Goal: Information Seeking & Learning: Learn about a topic

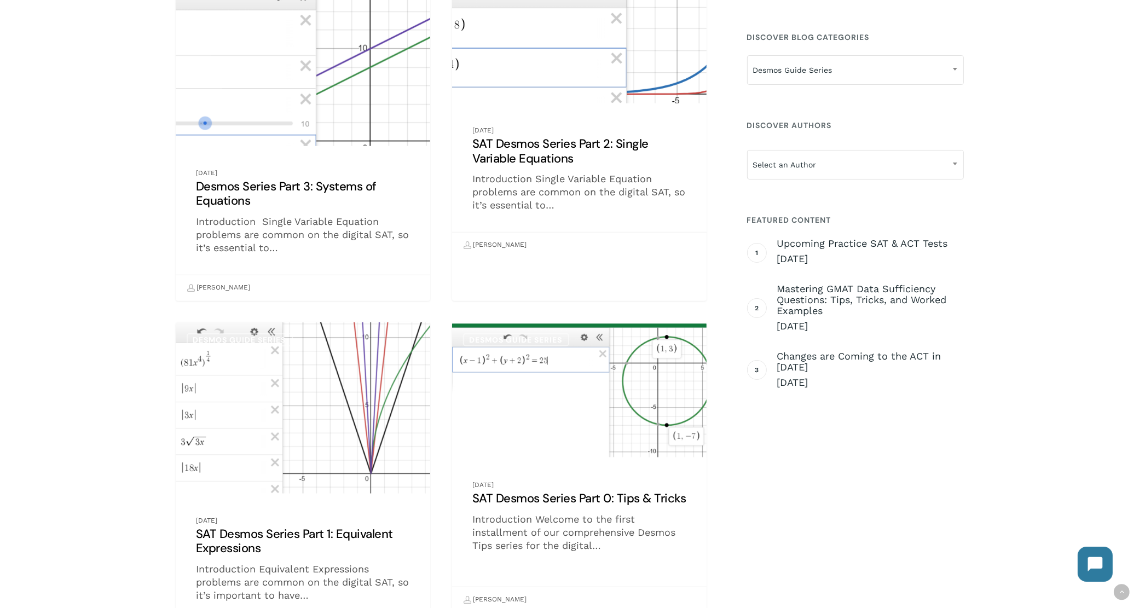
scroll to position [821, 0]
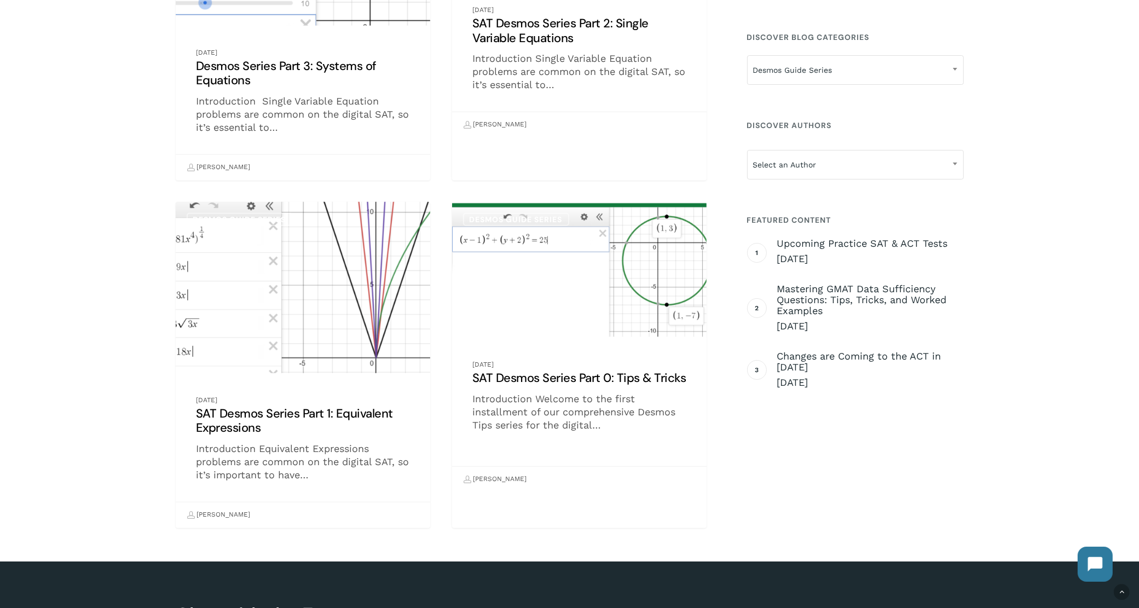
click at [308, 321] on link "SAT Desmos Series Part 1: Equivalent Expressions" at bounding box center [303, 365] width 255 height 326
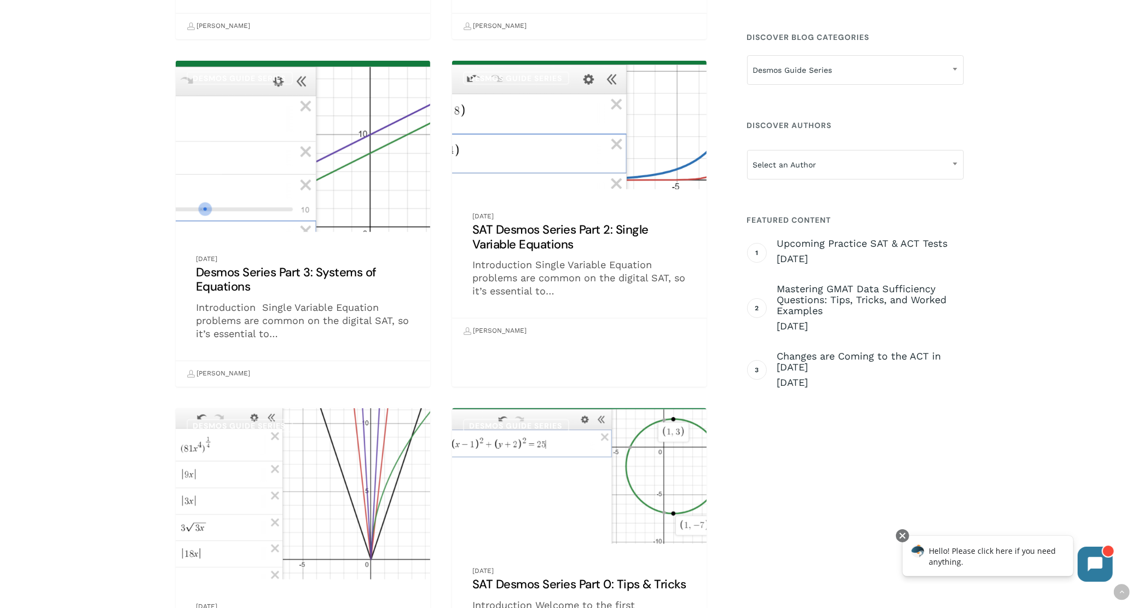
scroll to position [614, 0]
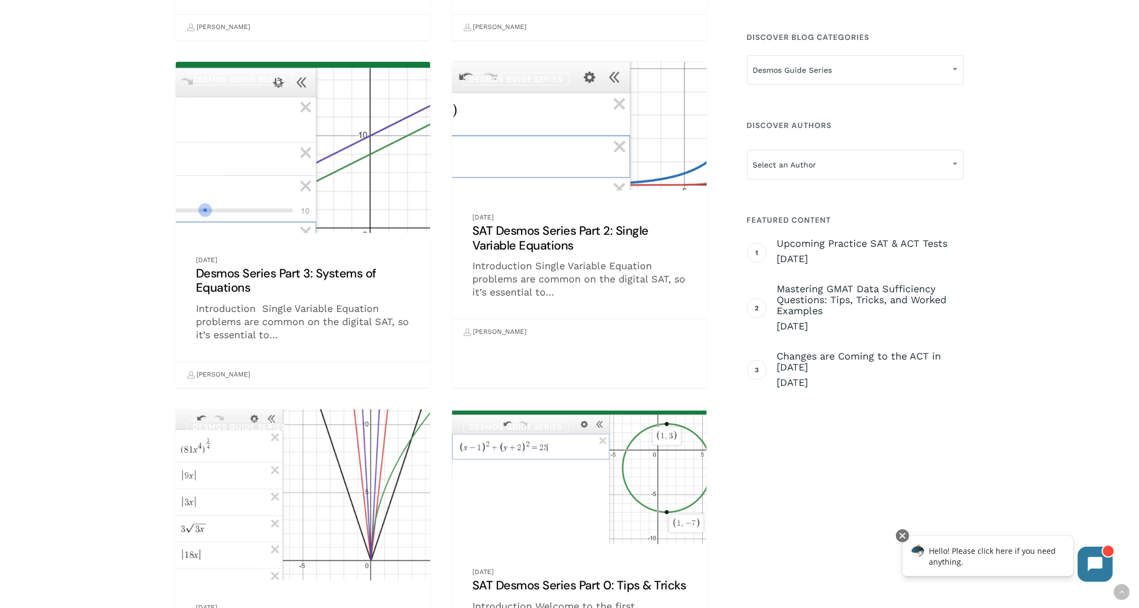
click at [551, 171] on link "SAT Desmos Series Part 2: Single Variable Equations" at bounding box center [579, 203] width 255 height 283
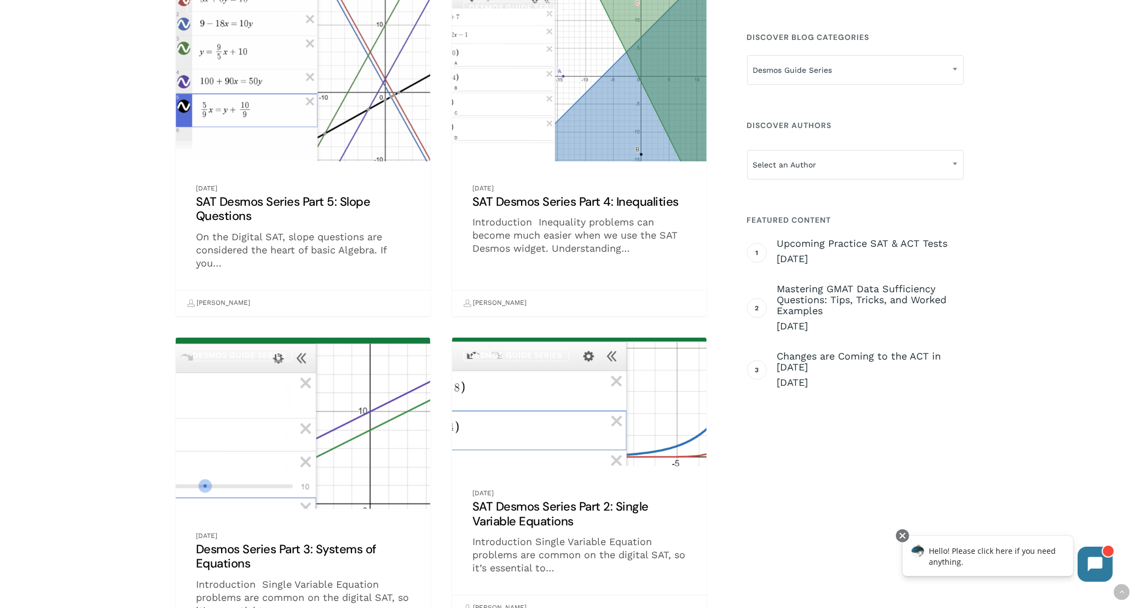
scroll to position [475, 0]
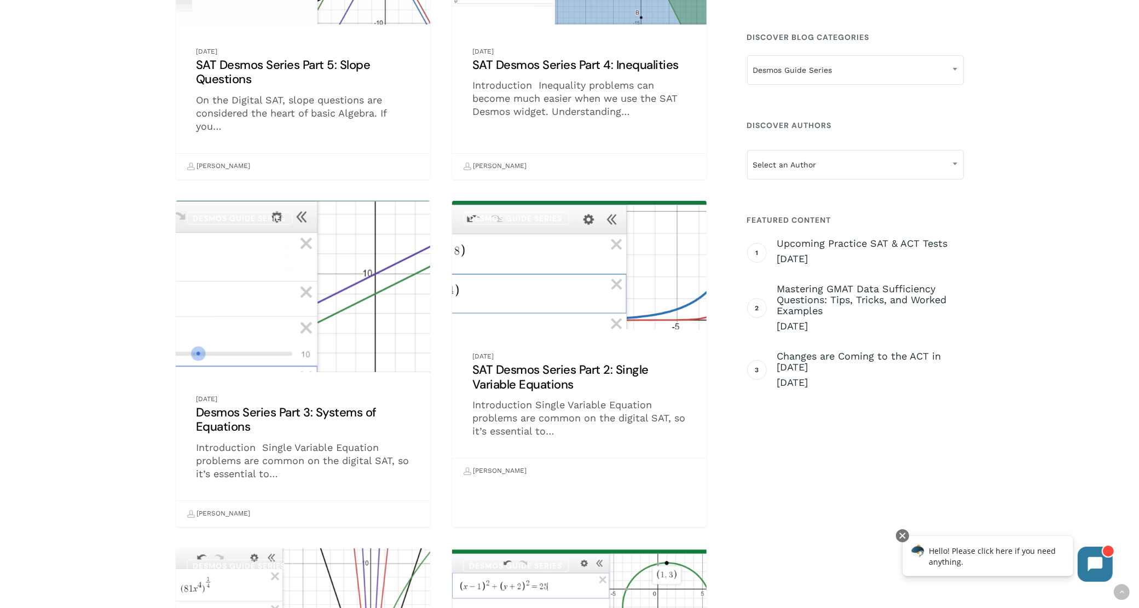
click at [306, 324] on link "Desmos Series Part 3: Systems of Equations" at bounding box center [303, 364] width 255 height 326
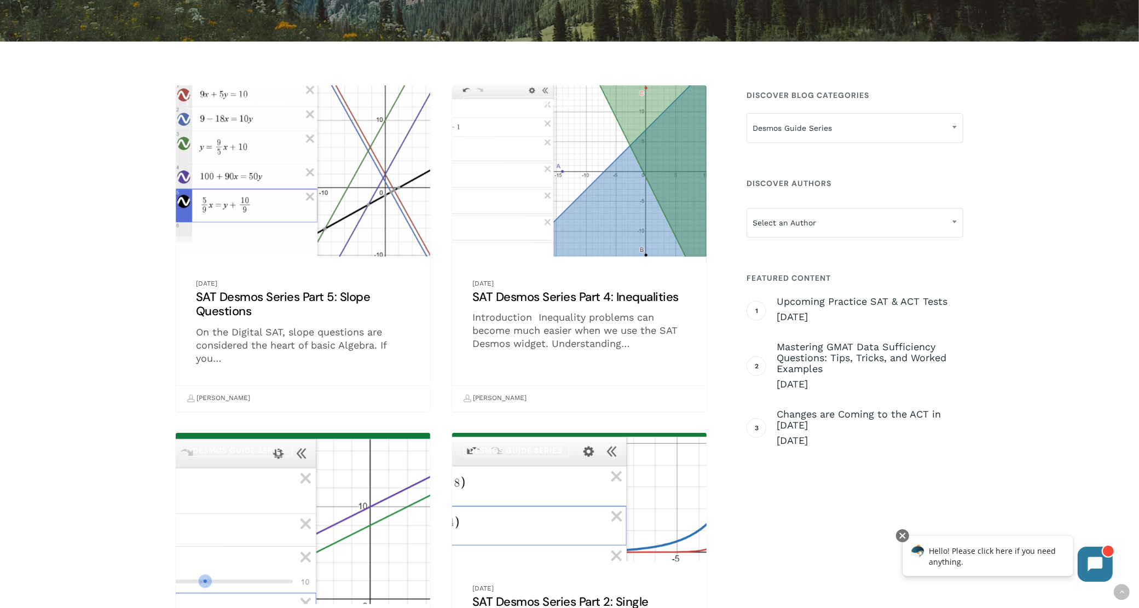
scroll to position [199, 0]
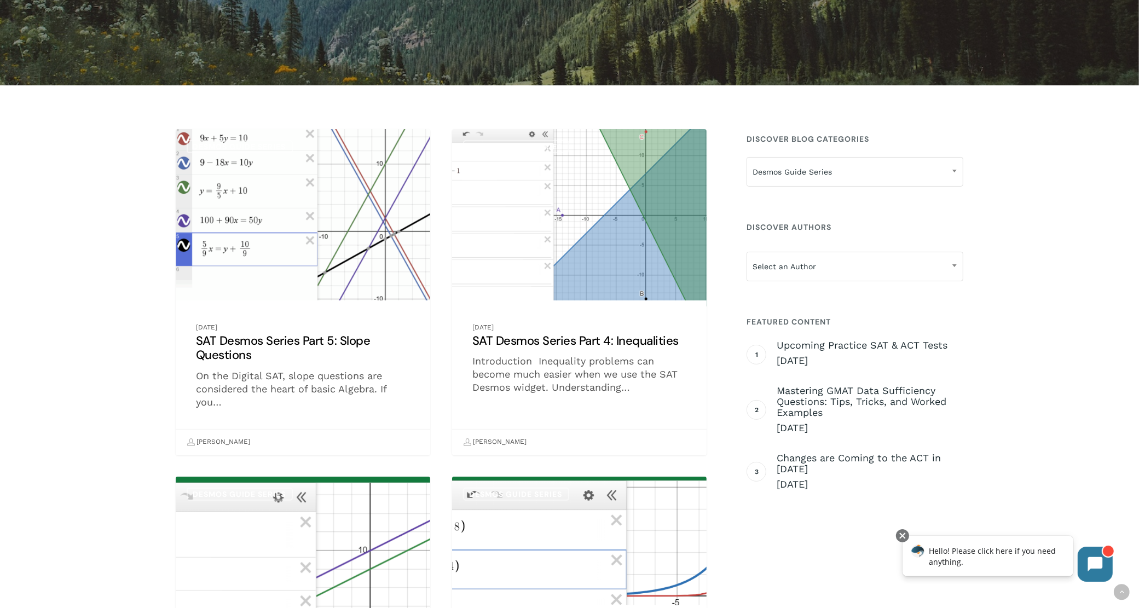
click at [584, 206] on link "SAT Desmos Series Part 4: Inequalities" at bounding box center [579, 292] width 255 height 326
click at [638, 269] on link "SAT Desmos Series Part 4: Inequalities" at bounding box center [579, 292] width 255 height 326
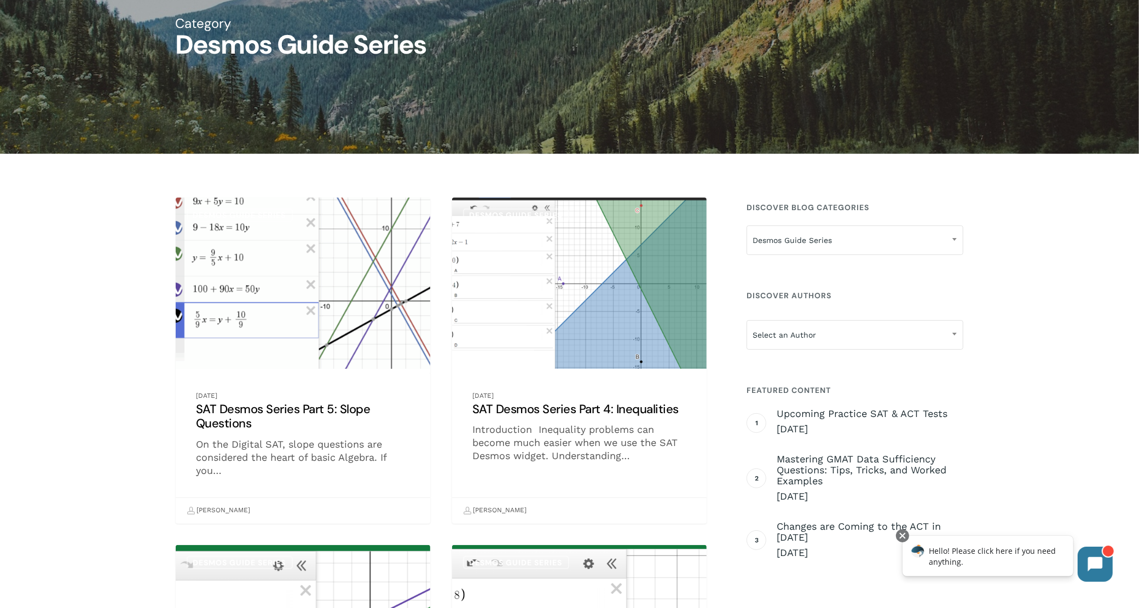
click at [296, 303] on link "SAT Desmos Series Part 5: Slope Questions" at bounding box center [303, 361] width 255 height 326
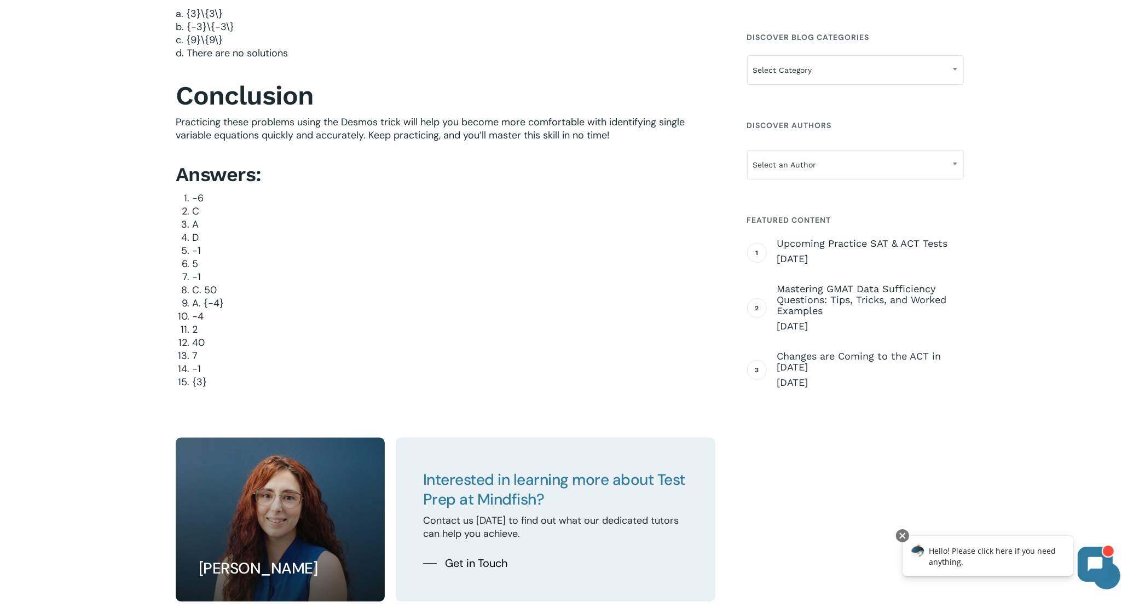
scroll to position [3080, 0]
drag, startPoint x: 175, startPoint y: 316, endPoint x: 234, endPoint y: 332, distance: 61.1
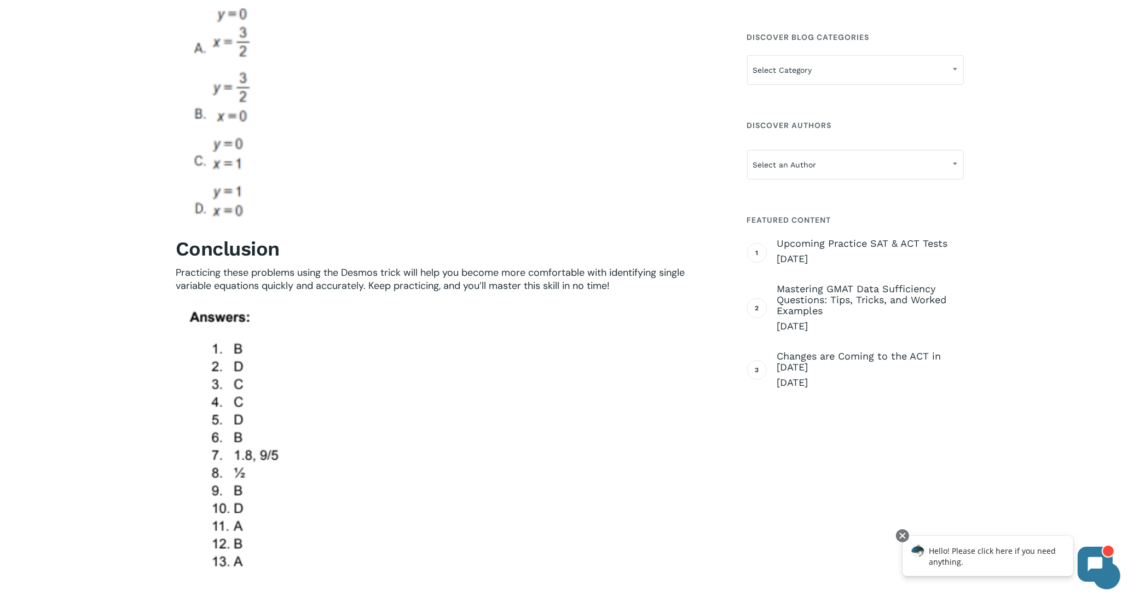
scroll to position [5612, 0]
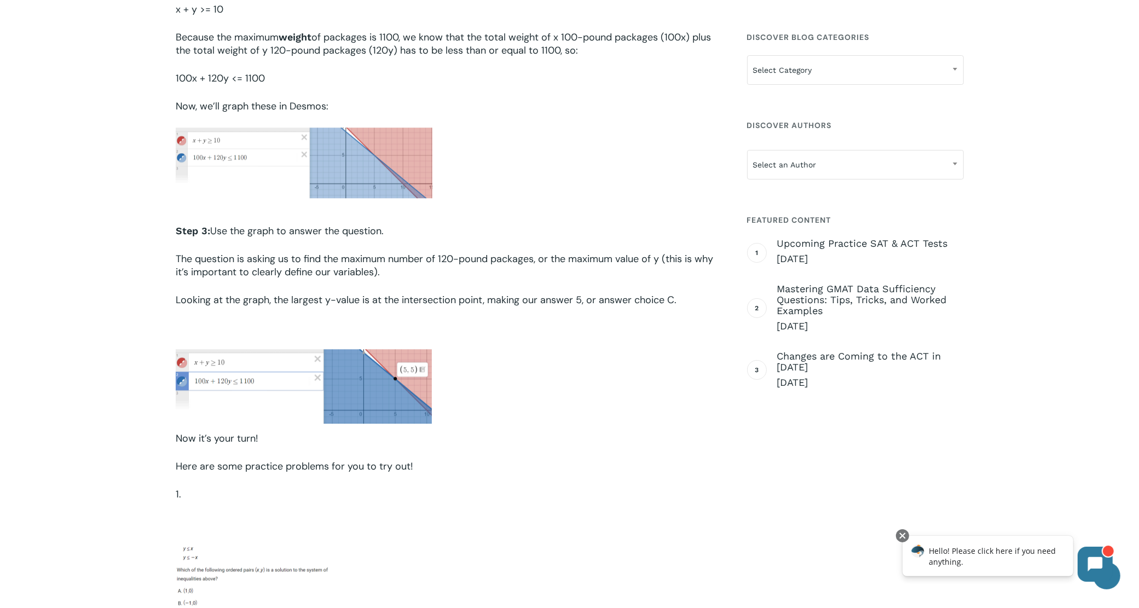
scroll to position [2943, 0]
drag, startPoint x: 564, startPoint y: 299, endPoint x: 679, endPoint y: 302, distance: 115.0
click at [679, 302] on p "Looking at the graph, the largest y-value is at the intersection point, making …" at bounding box center [446, 308] width 540 height 28
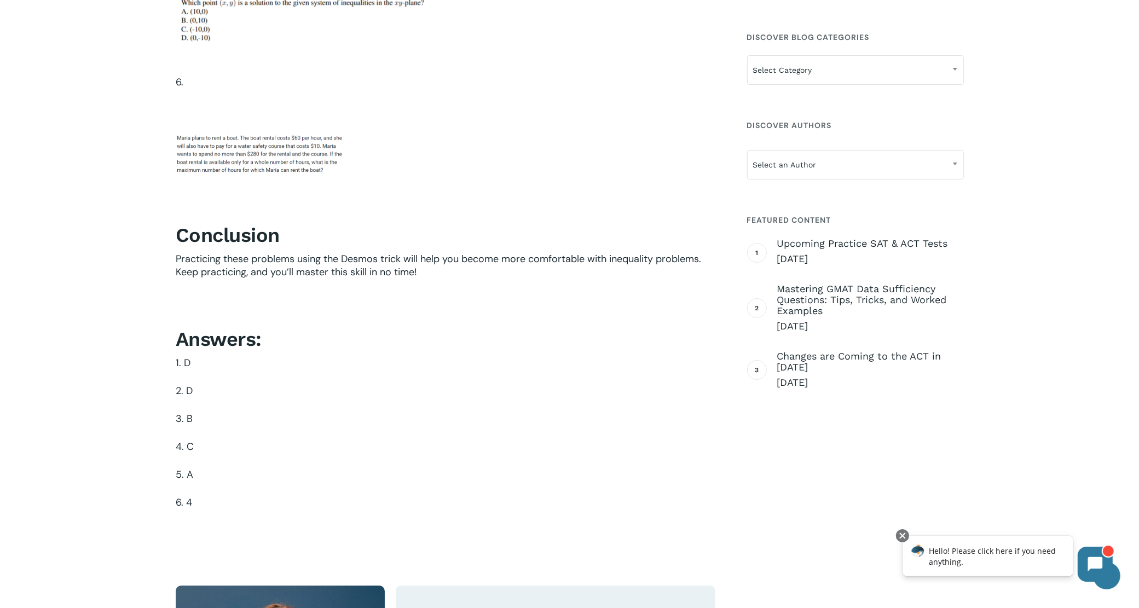
scroll to position [4380, 0]
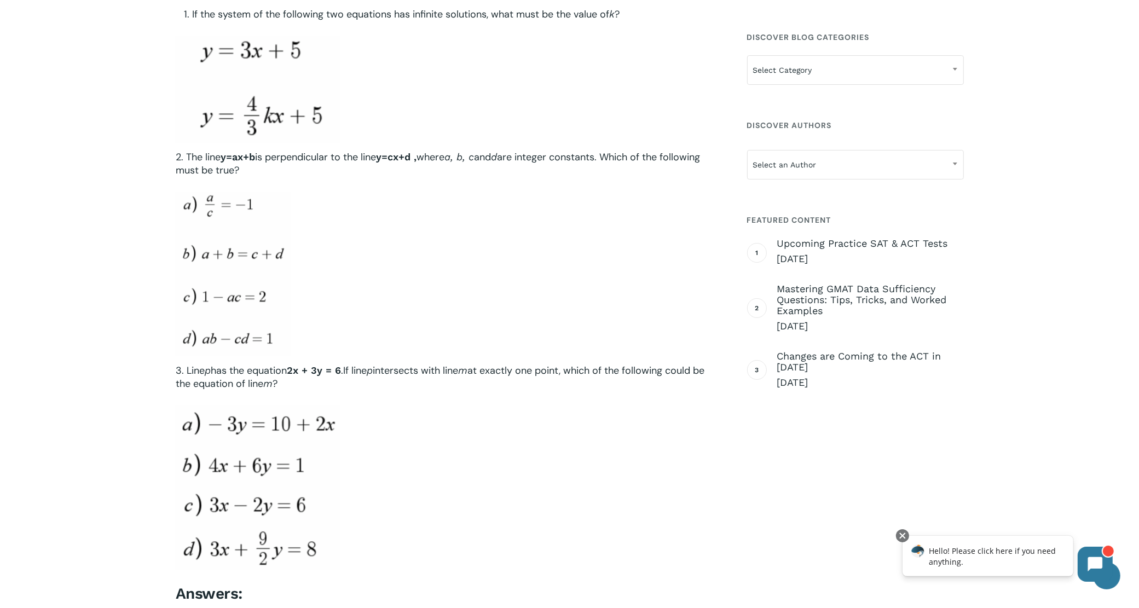
scroll to position [3285, 0]
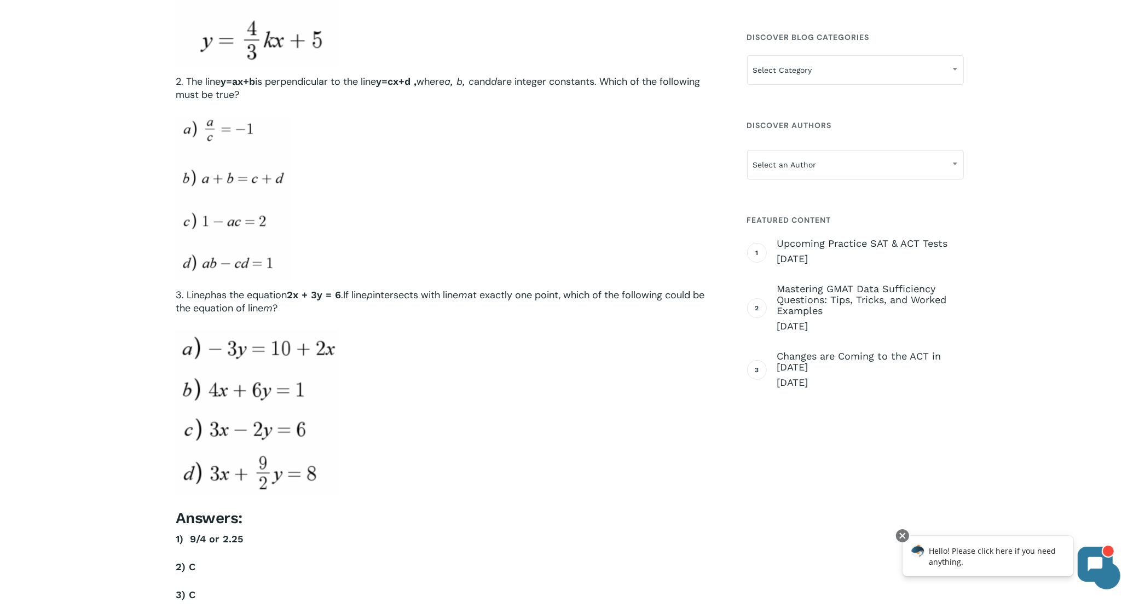
click at [965, 550] on span "Hello! Please click here if you need anything." at bounding box center [992, 555] width 127 height 21
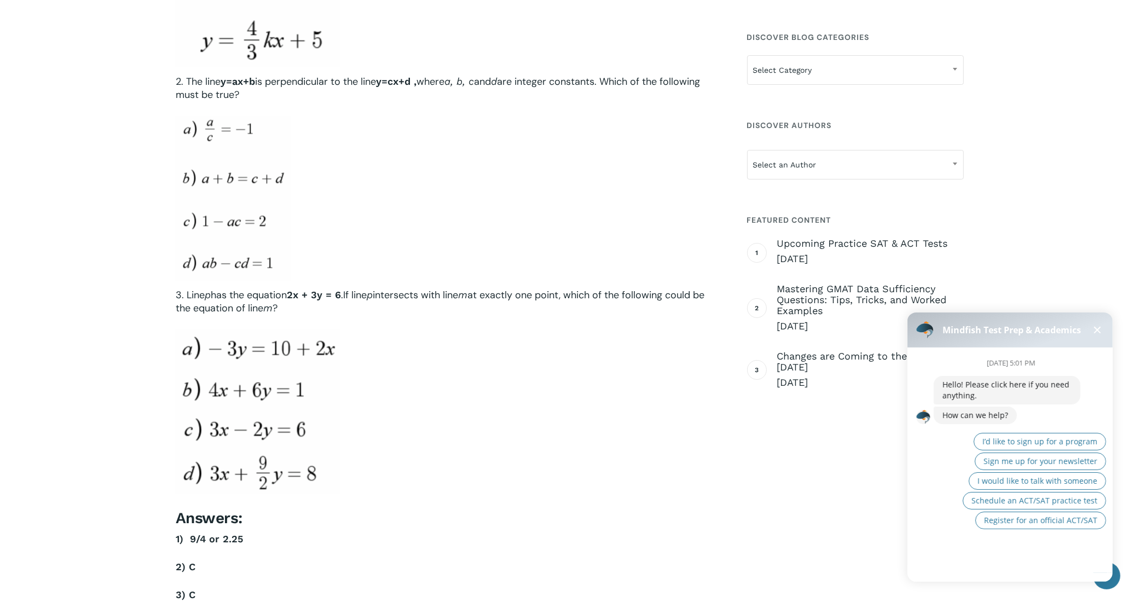
click at [1094, 327] on span at bounding box center [1097, 329] width 7 height 7
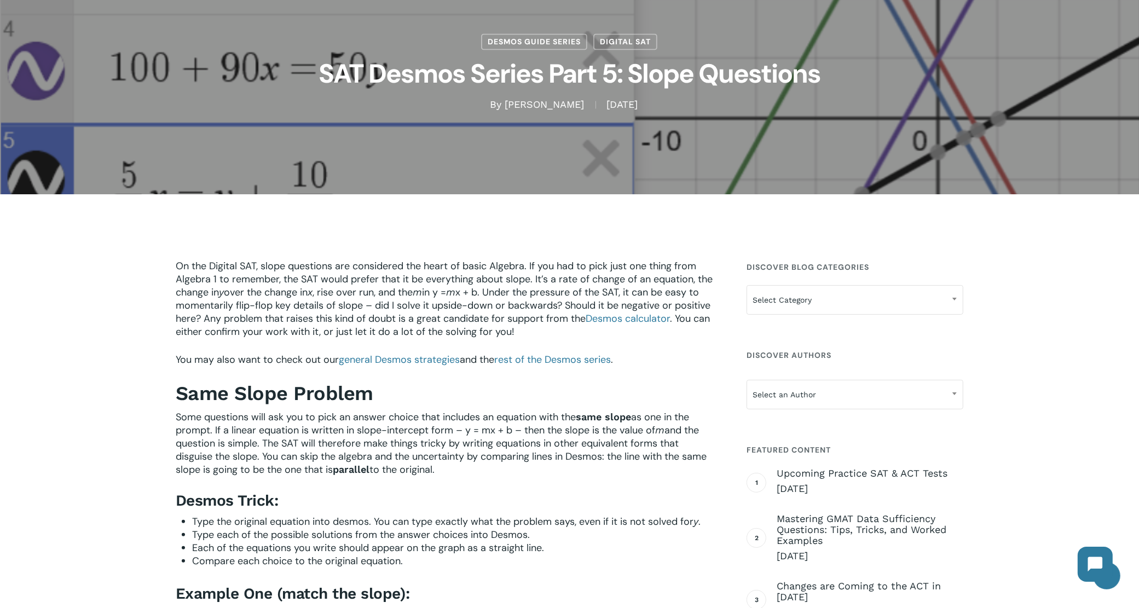
scroll to position [274, 0]
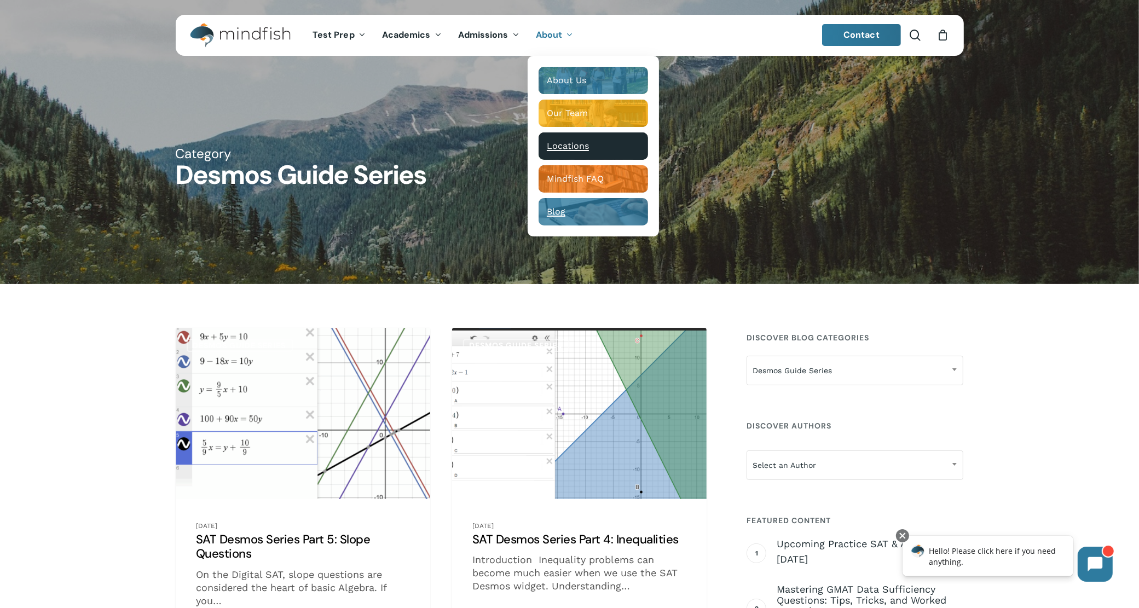
click at [566, 148] on span "Locations" at bounding box center [568, 146] width 42 height 10
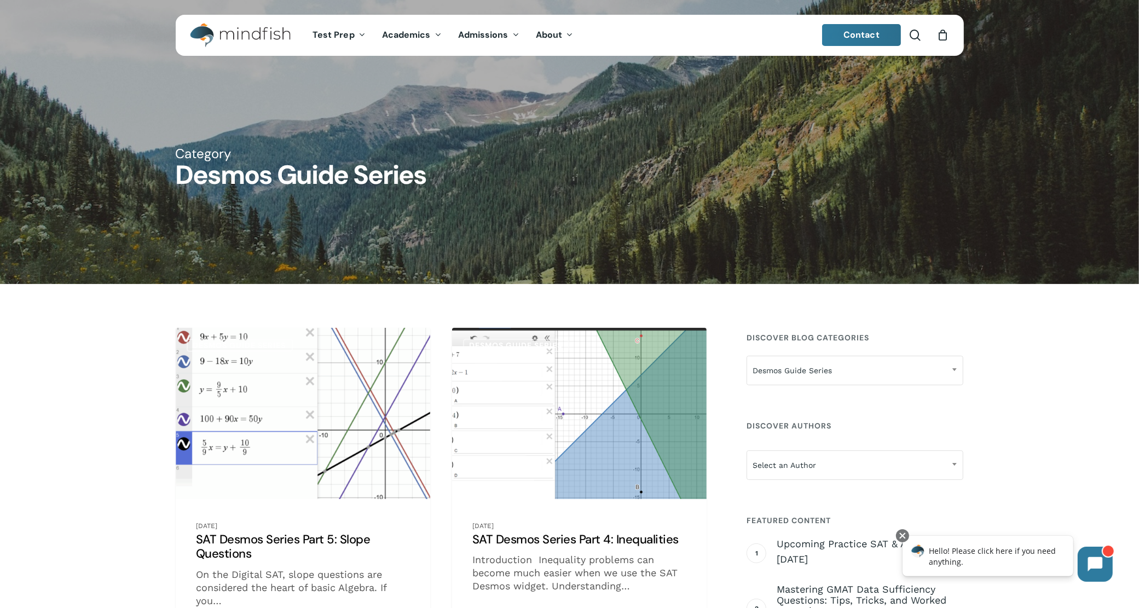
click at [845, 36] on span "Contact" at bounding box center [862, 34] width 36 height 11
click at [868, 37] on span "Contact" at bounding box center [862, 34] width 36 height 11
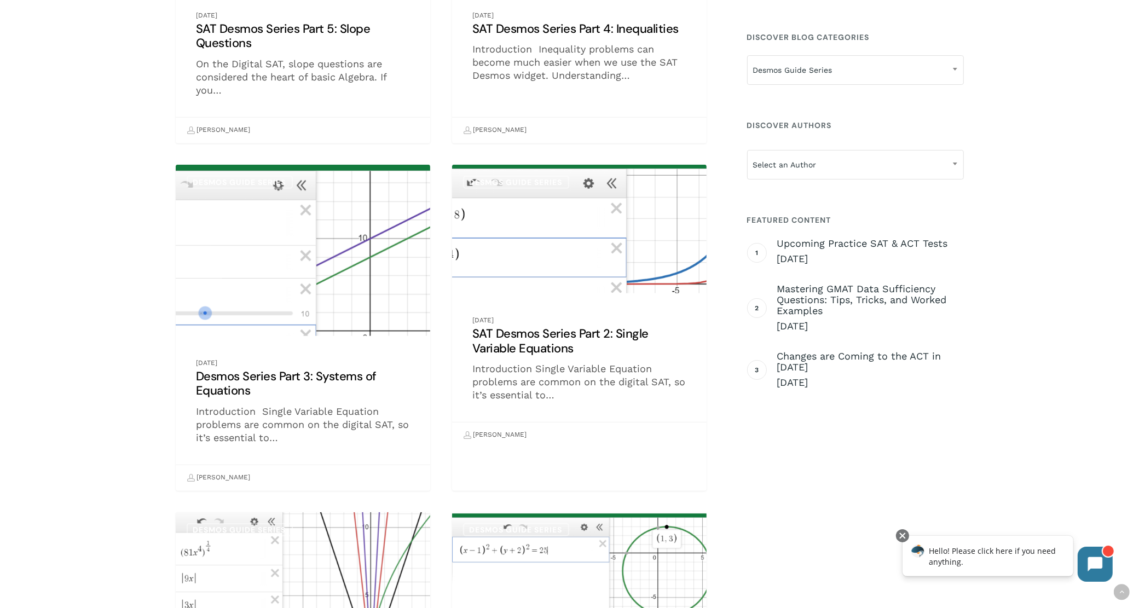
scroll to position [616, 0]
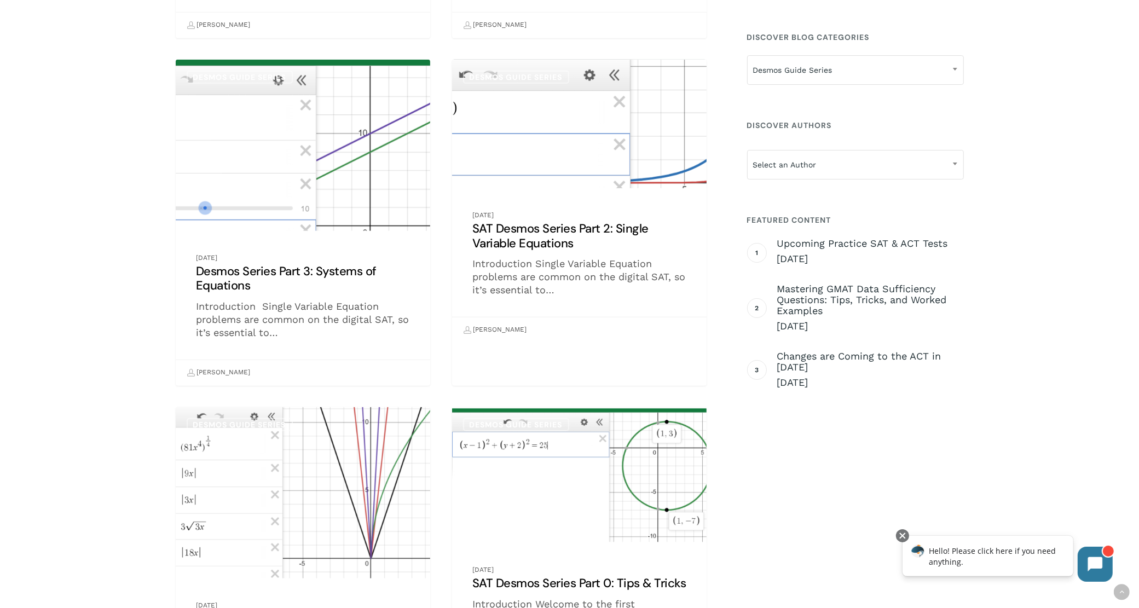
click at [567, 128] on link "SAT Desmos Series Part 2: Single Variable Equations" at bounding box center [579, 201] width 255 height 283
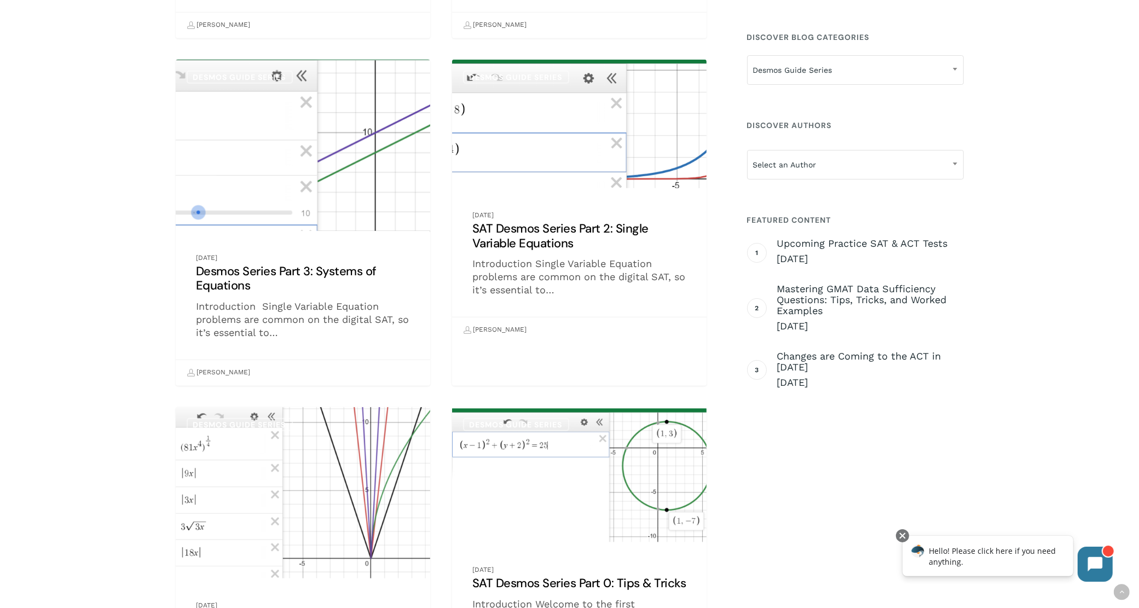
click at [308, 160] on link "Desmos Series Part 3: Systems of Equations" at bounding box center [303, 223] width 255 height 326
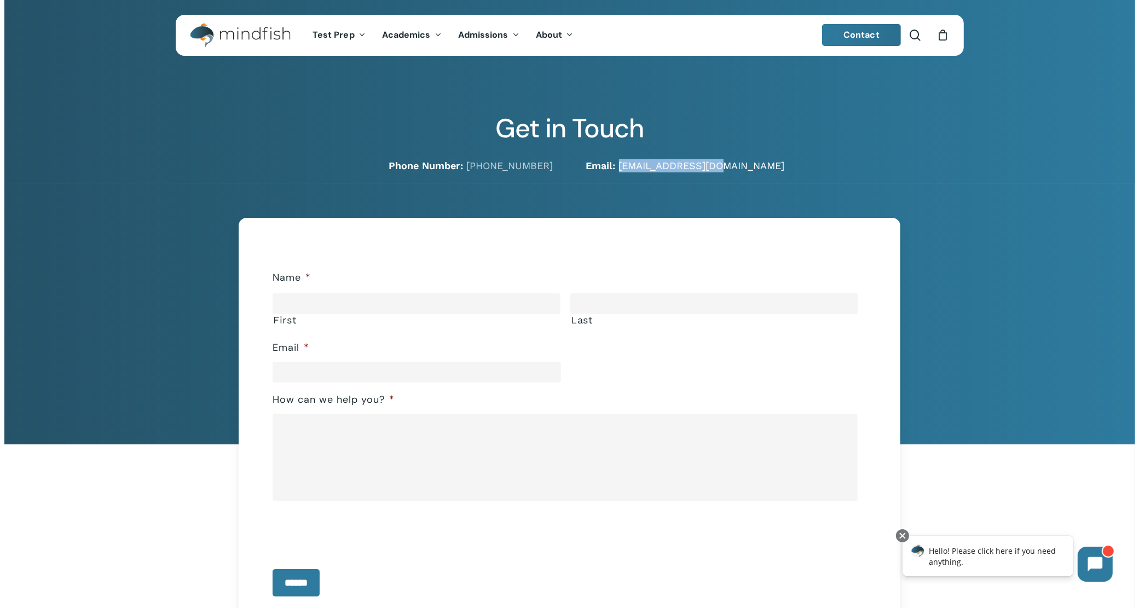
drag, startPoint x: 721, startPoint y: 165, endPoint x: 622, endPoint y: 165, distance: 98.6
click at [622, 165] on p "Email: hello@mindfish.com" at bounding box center [775, 165] width 378 height 13
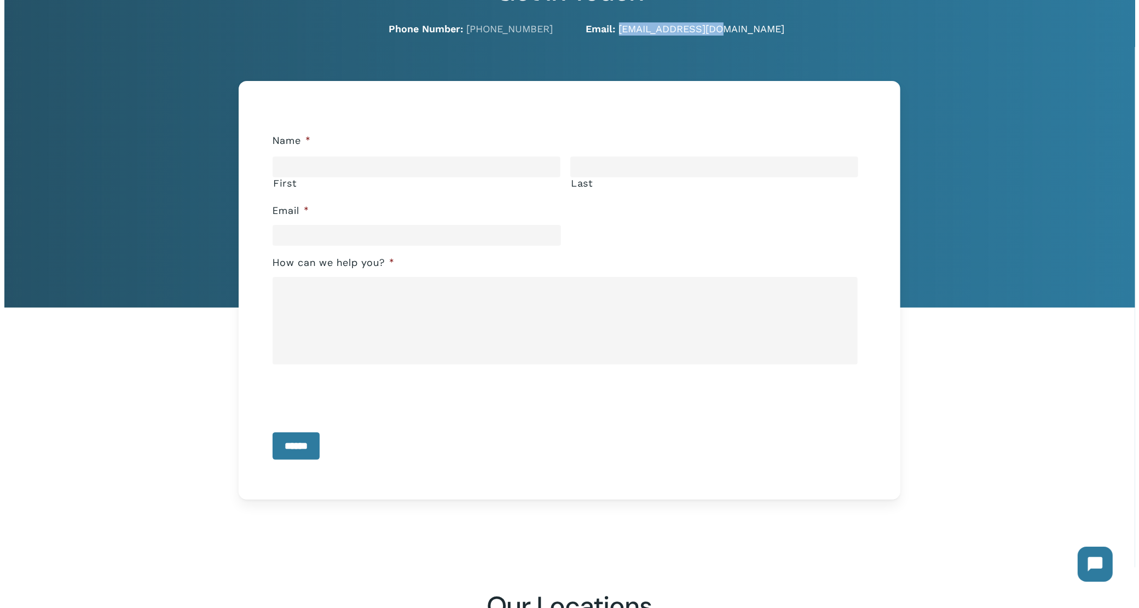
drag, startPoint x: 729, startPoint y: 33, endPoint x: 621, endPoint y: 33, distance: 107.3
click at [621, 33] on p "Email: hello@mindfish.com" at bounding box center [775, 28] width 378 height 13
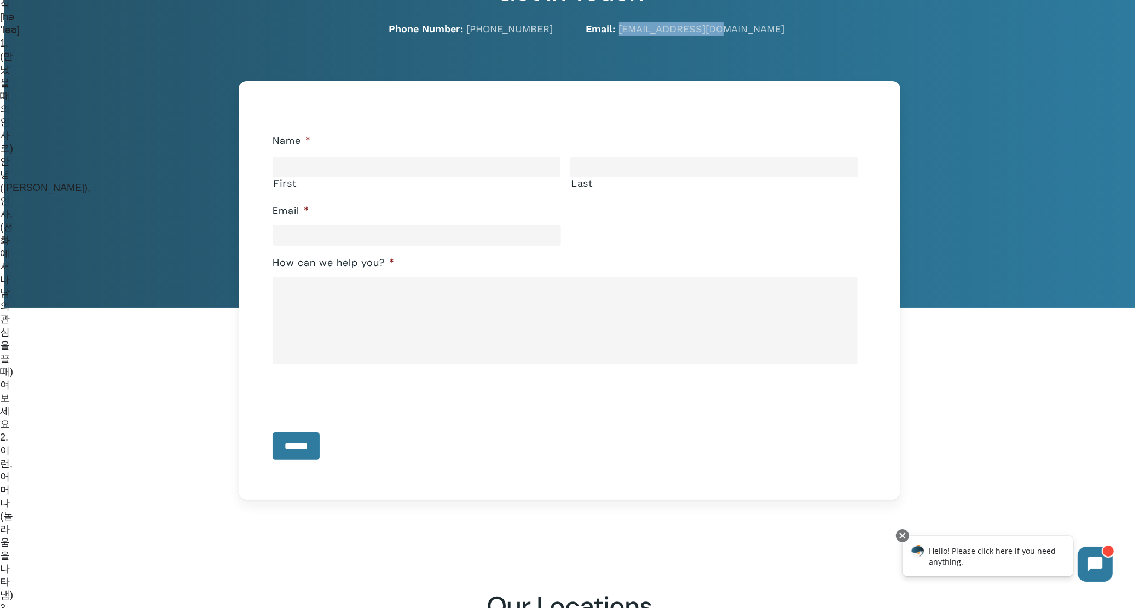
copy link "hello@mindfish.com"
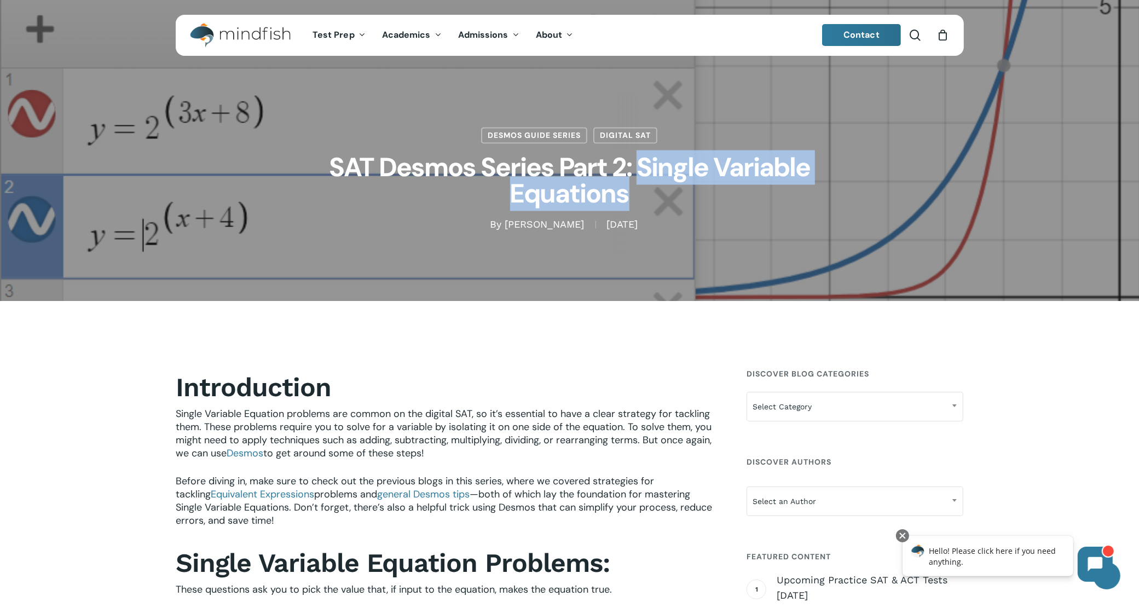
drag, startPoint x: 636, startPoint y: 164, endPoint x: 645, endPoint y: 195, distance: 32.4
click at [645, 195] on h1 "SAT Desmos Series Part 2: Single Variable Equations" at bounding box center [570, 181] width 548 height 74
copy h1 "Single Variable Equations"
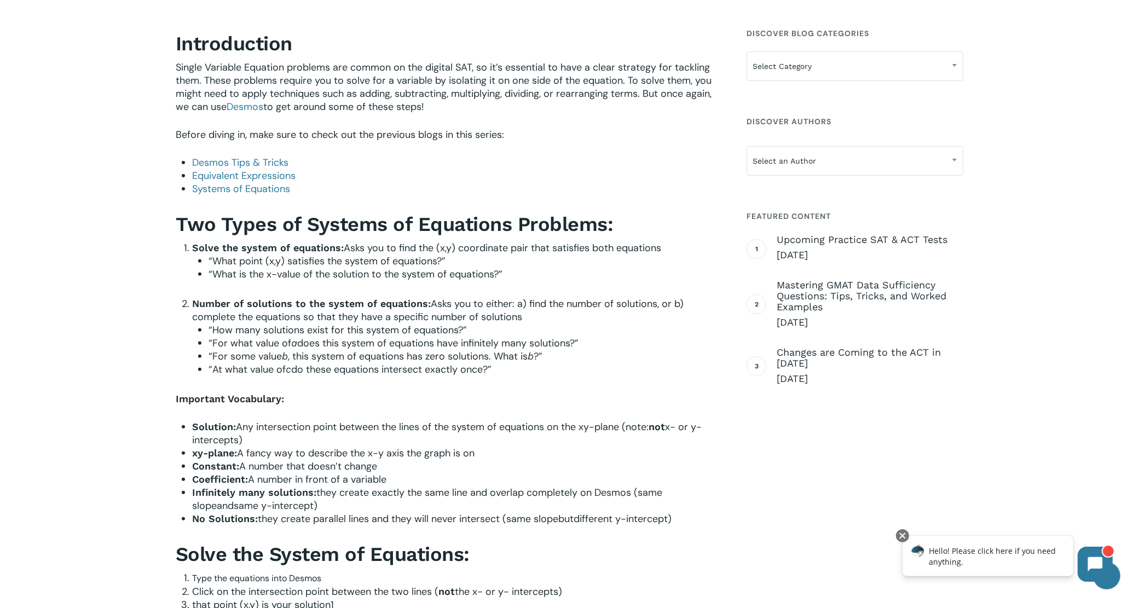
scroll to position [274, 0]
